Goal: Navigation & Orientation: Find specific page/section

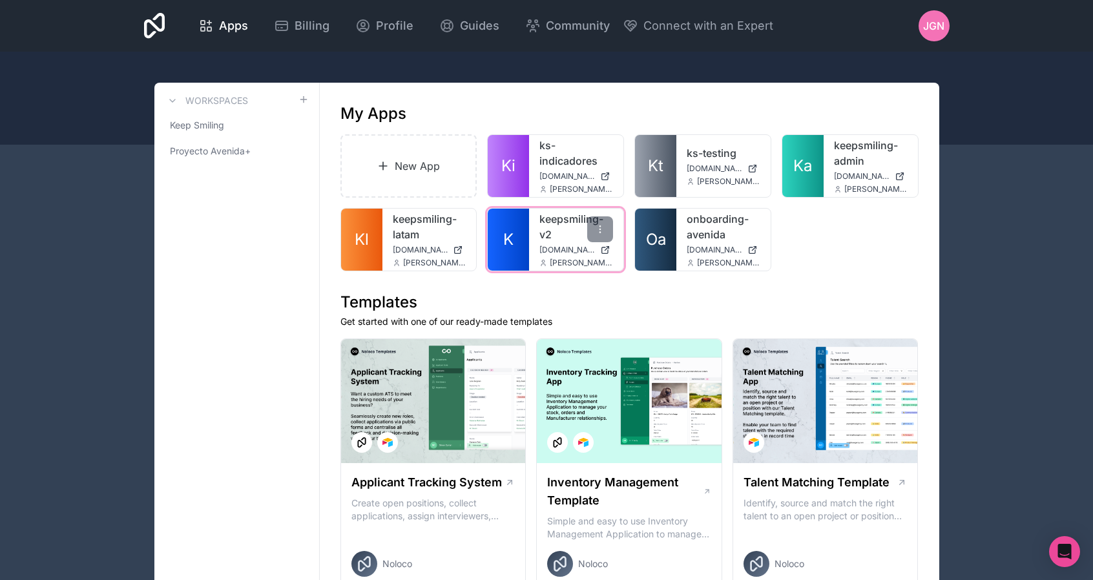
click at [554, 223] on link "keepsmiling-v2" at bounding box center [576, 226] width 74 height 31
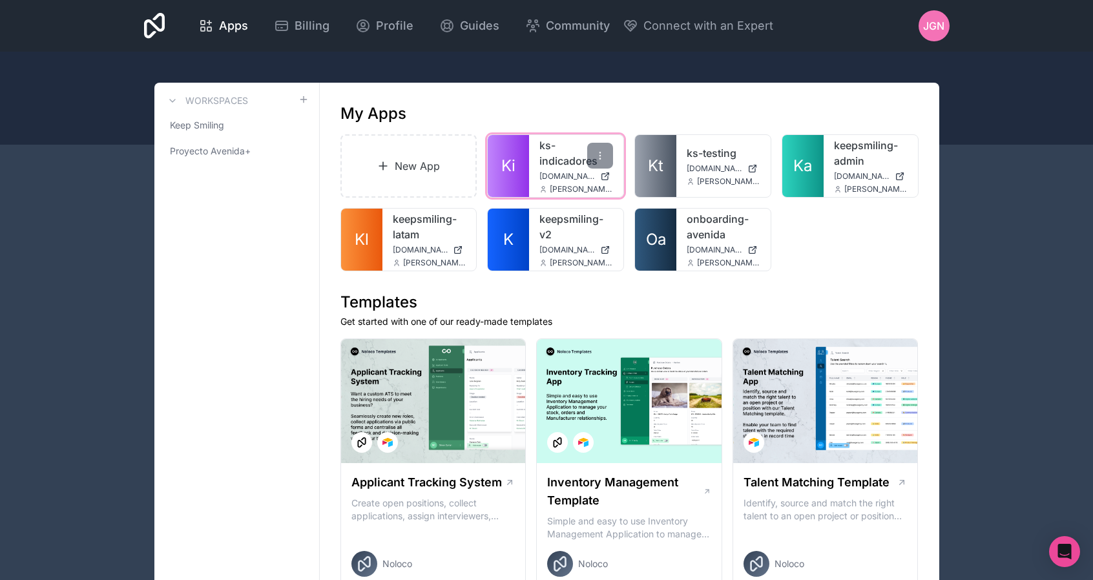
click at [568, 152] on link "ks-indicadores" at bounding box center [576, 153] width 74 height 31
